Goal: Answer question/provide support

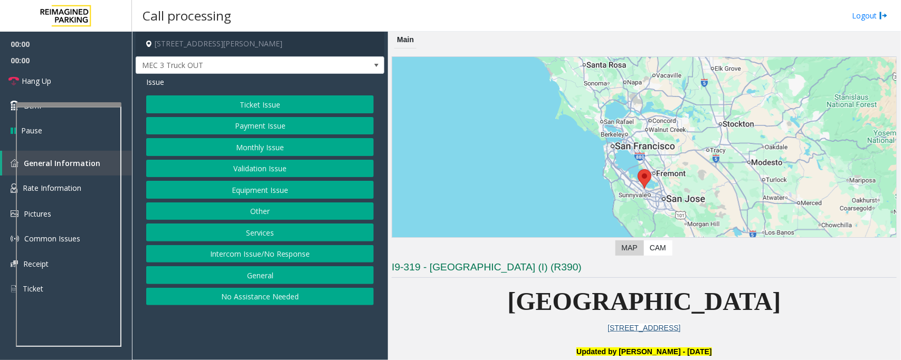
scroll to position [330, 0]
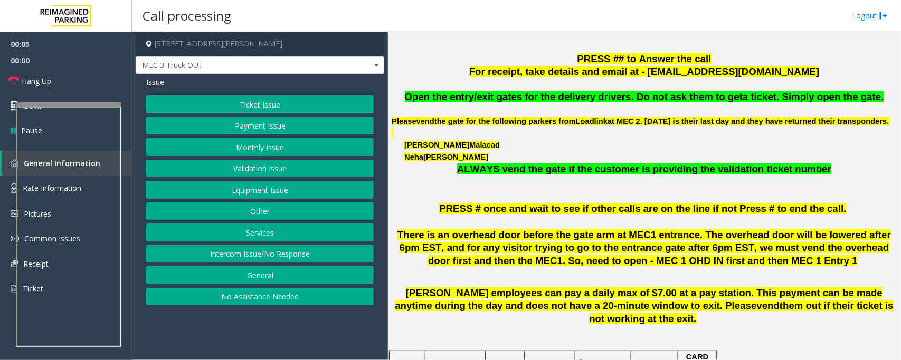
click at [302, 252] on button "Intercom Issue/No Response" at bounding box center [259, 254] width 227 height 18
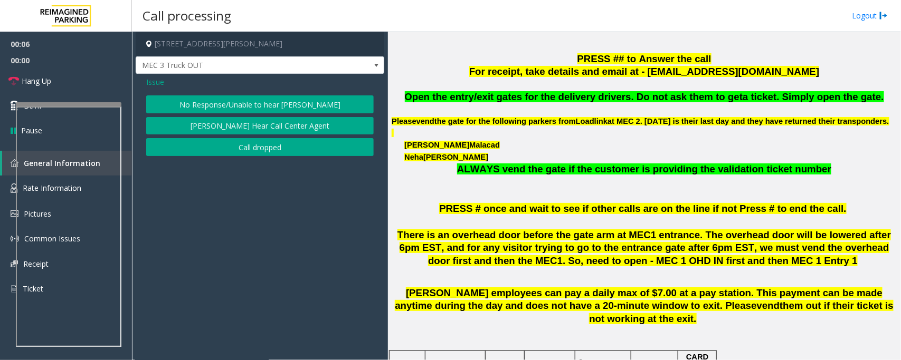
click at [252, 101] on button "No Response/Unable to hear [PERSON_NAME]" at bounding box center [259, 104] width 227 height 18
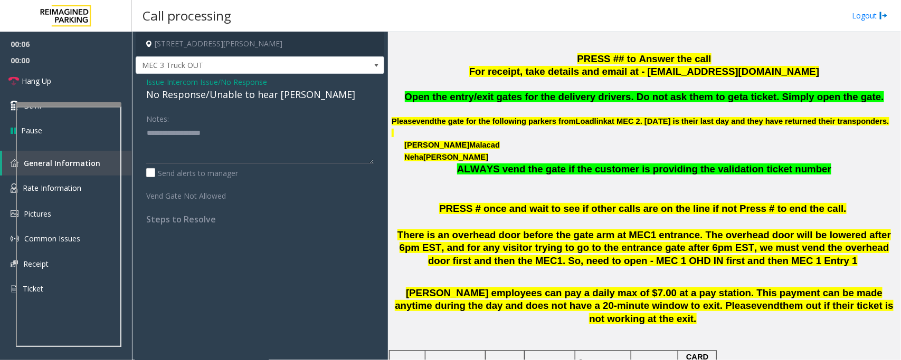
click at [283, 98] on div "No Response/Unable to hear [PERSON_NAME]" at bounding box center [259, 95] width 227 height 14
click at [286, 133] on textarea at bounding box center [259, 145] width 227 height 40
type textarea "**********"
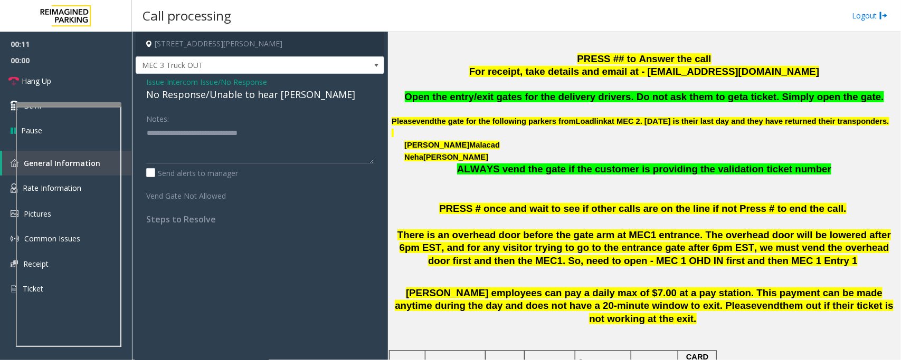
click at [154, 81] on span "Issue" at bounding box center [155, 82] width 18 height 11
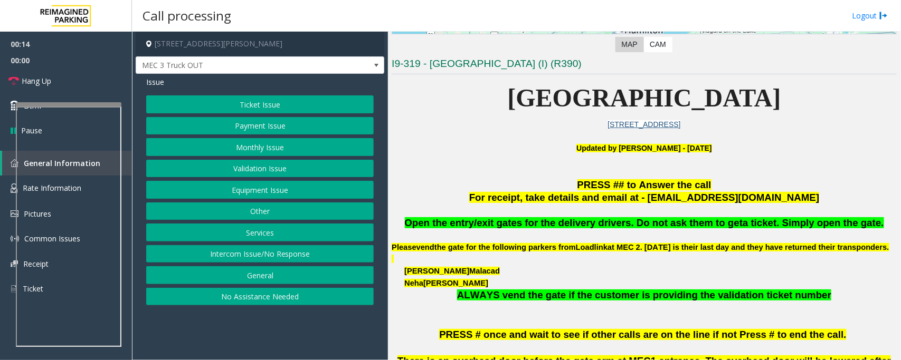
scroll to position [132, 0]
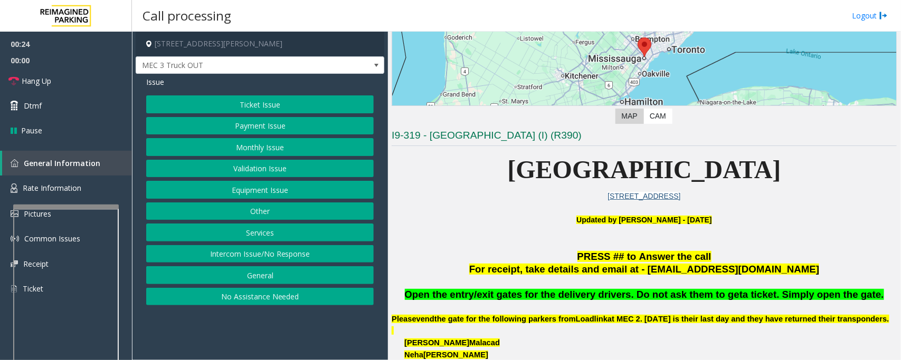
click at [84, 206] on div at bounding box center [66, 207] width 106 height 4
click at [322, 191] on button "Equipment Issue" at bounding box center [259, 190] width 227 height 18
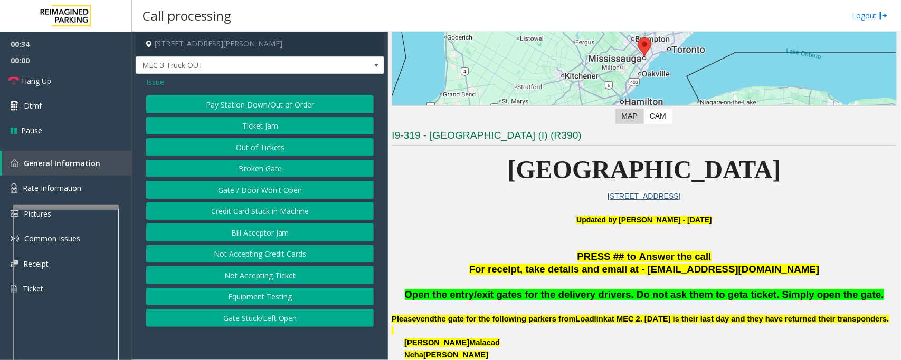
click at [321, 194] on button "Gate / Door Won't Open" at bounding box center [259, 190] width 227 height 18
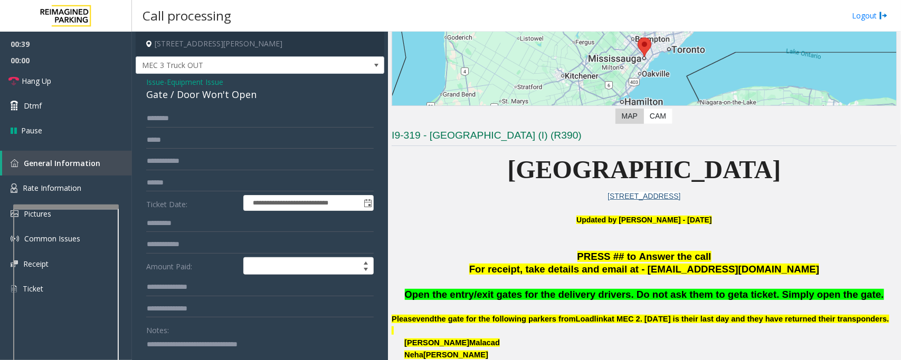
click at [216, 95] on div "Gate / Door Won't Open" at bounding box center [259, 95] width 227 height 14
copy div "Gate / Door Won't Open"
drag, startPoint x: 285, startPoint y: 344, endPoint x: 124, endPoint y: 347, distance: 161.5
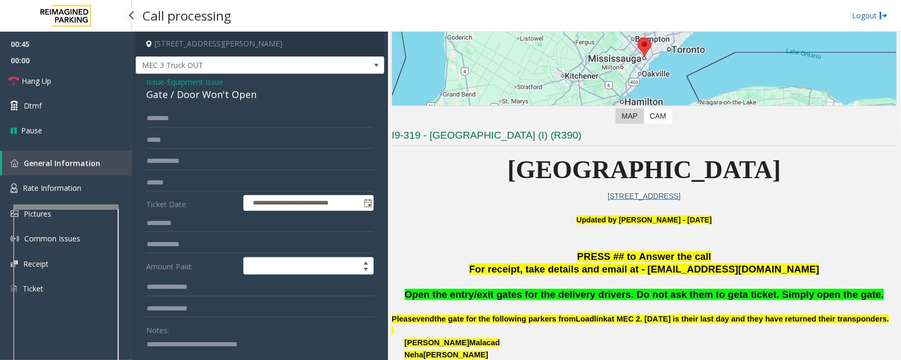
click at [124, 347] on app-root "**********" at bounding box center [450, 180] width 901 height 360
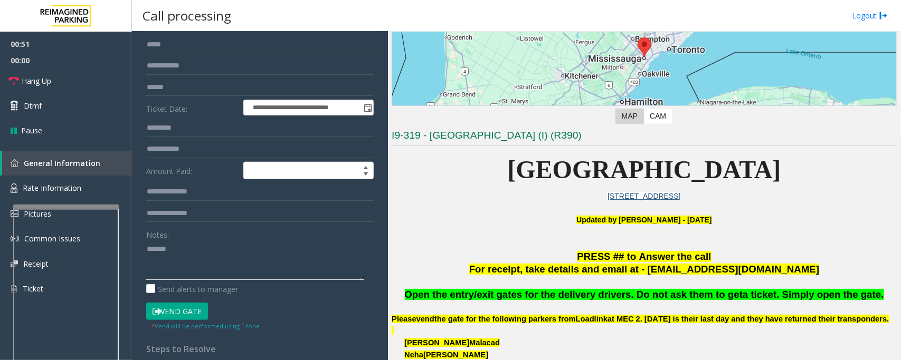
scroll to position [0, 0]
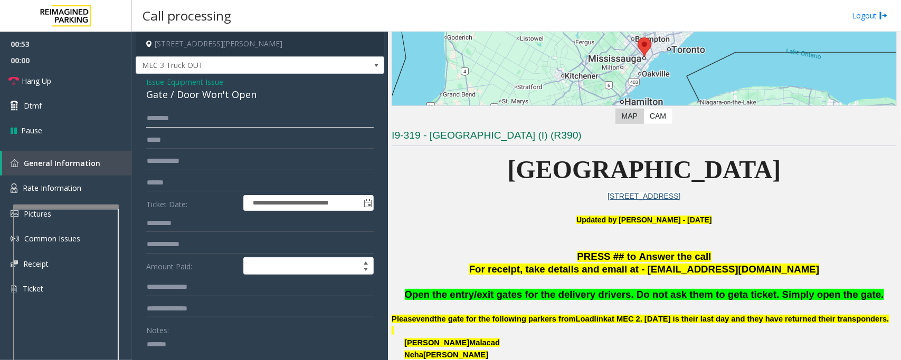
click at [198, 125] on input "text" at bounding box center [259, 119] width 227 height 18
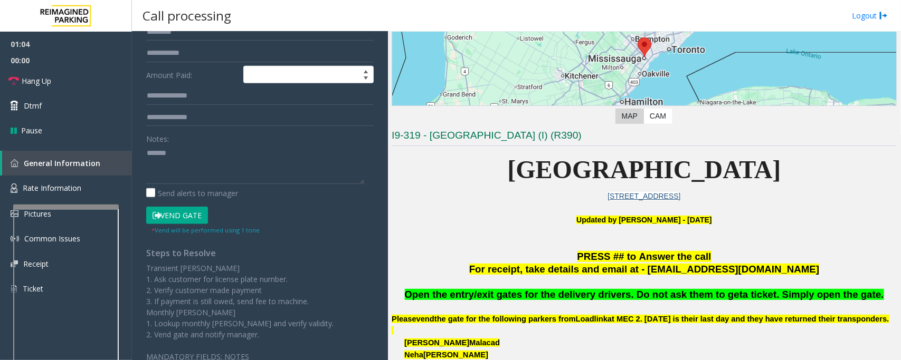
scroll to position [198, 0]
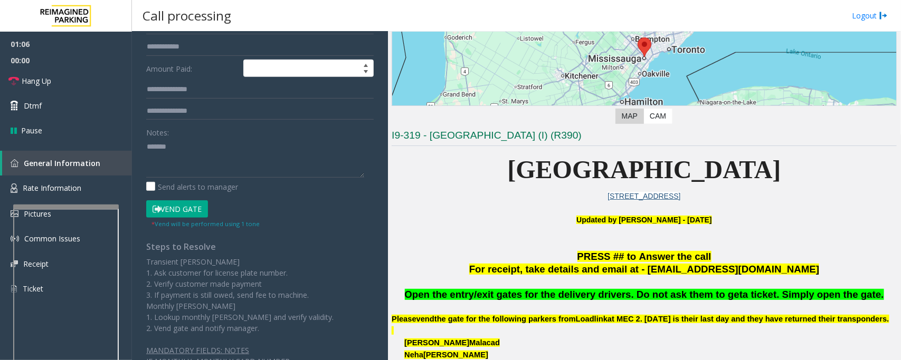
click at [195, 203] on button "Vend Gate" at bounding box center [177, 209] width 62 height 18
click at [215, 160] on textarea at bounding box center [255, 158] width 218 height 40
click at [219, 153] on textarea at bounding box center [255, 158] width 218 height 40
click at [223, 146] on textarea at bounding box center [255, 158] width 218 height 40
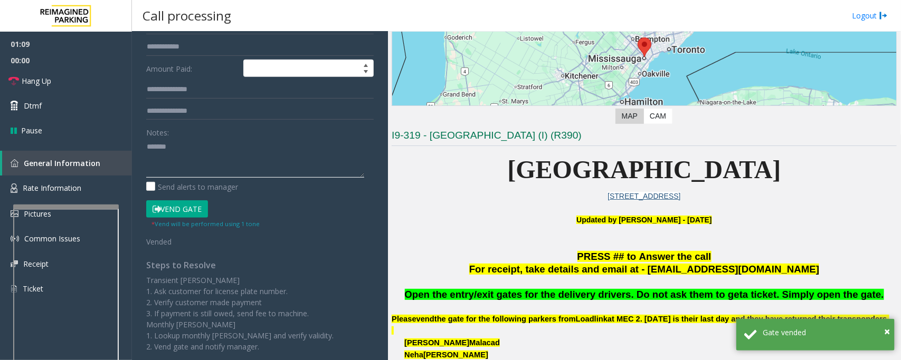
paste textarea "**********"
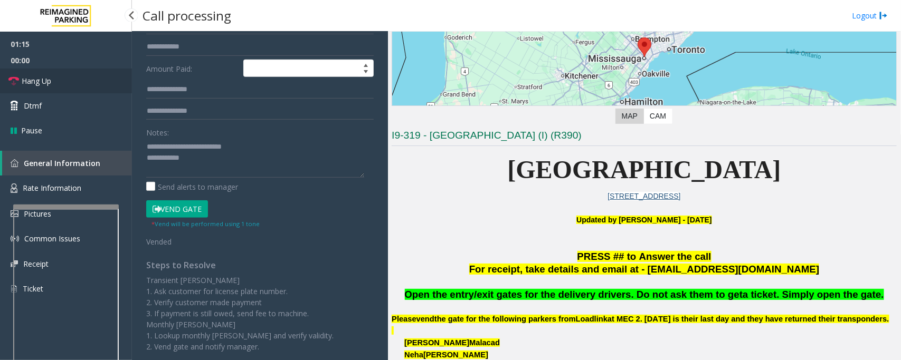
click at [33, 77] on span "Hang Up" at bounding box center [37, 80] width 30 height 11
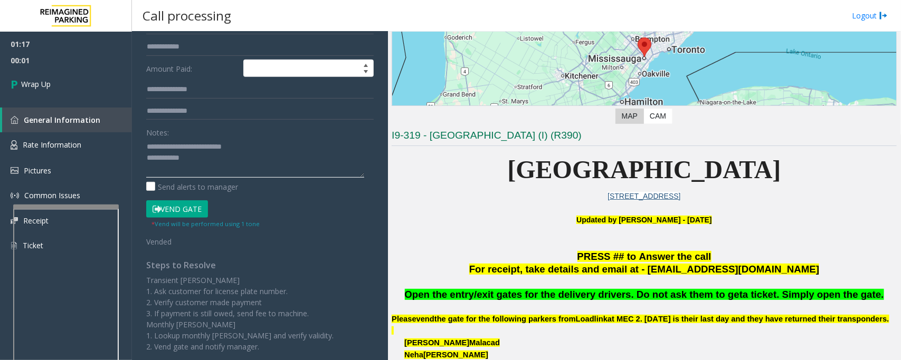
click at [200, 168] on textarea at bounding box center [255, 158] width 218 height 40
click at [260, 162] on textarea at bounding box center [255, 158] width 218 height 40
type textarea "**********"
click at [78, 90] on link "Wrap Up" at bounding box center [66, 84] width 132 height 31
